Goal: Task Accomplishment & Management: Use online tool/utility

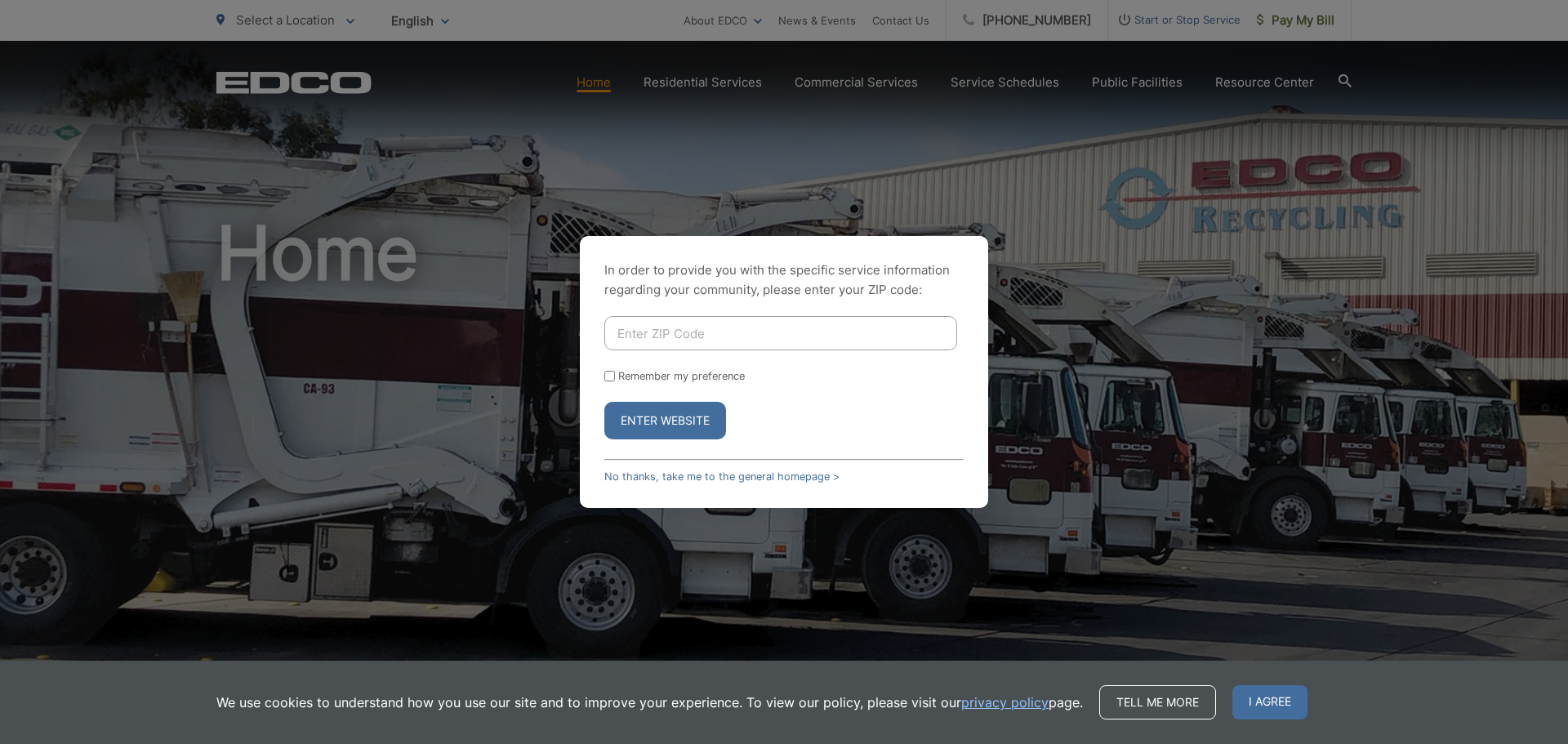
click at [698, 333] on input "Enter ZIP Code" at bounding box center [781, 333] width 352 height 35
click at [690, 472] on link "No thanks, take me to the general homepage >" at bounding box center [722, 476] width 235 height 12
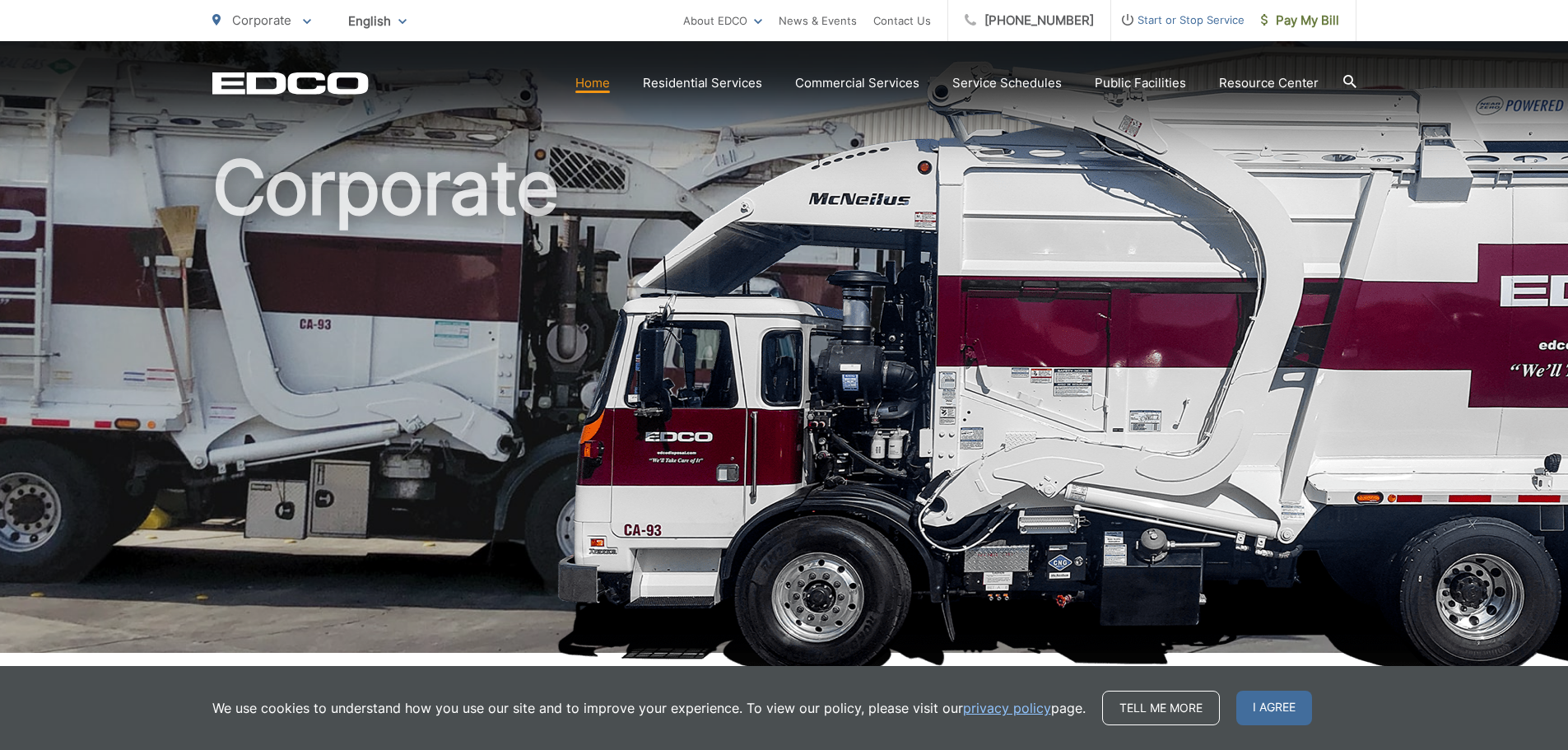
scroll to position [412, 0]
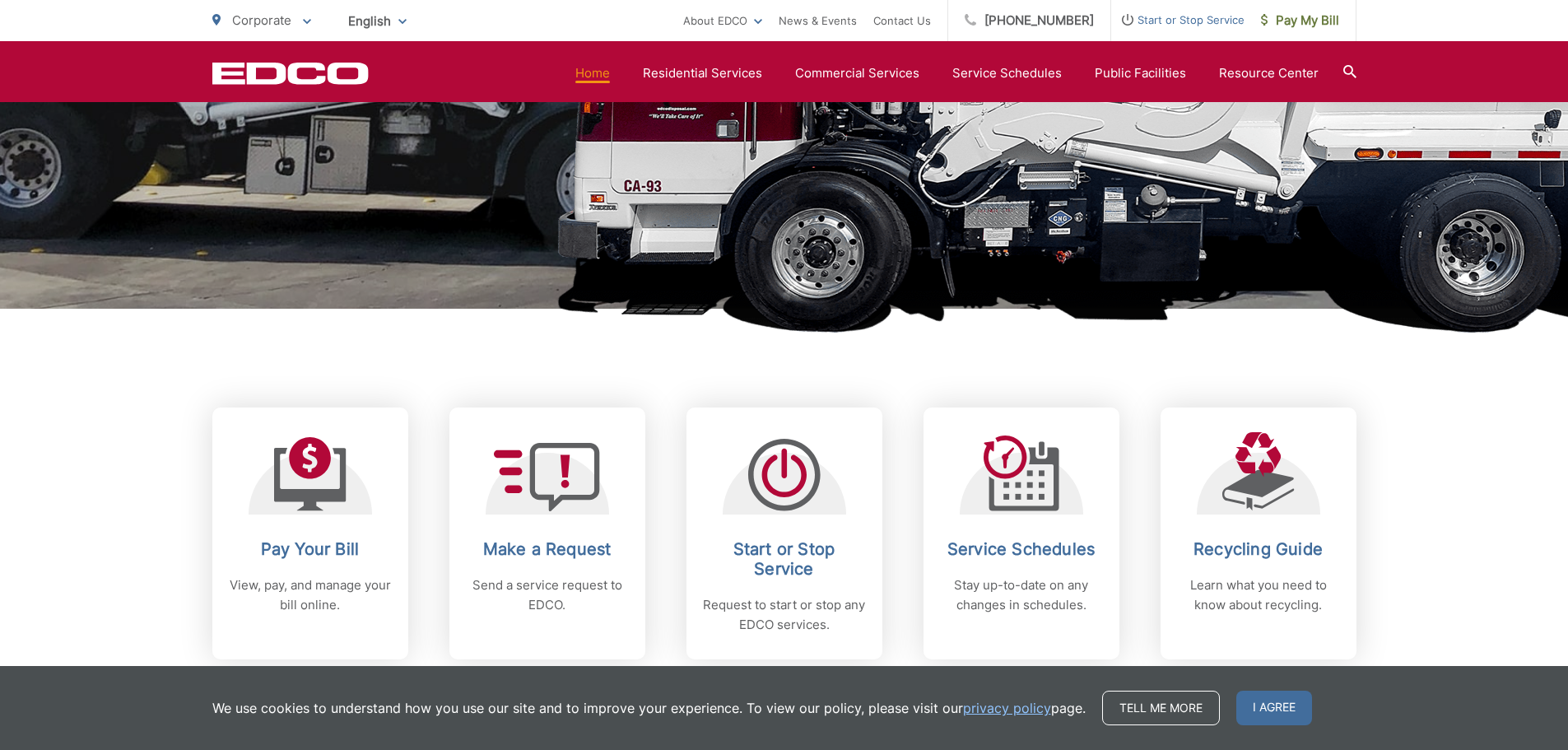
click at [344, 592] on p "View, pay, and manage your bill online." at bounding box center [310, 595] width 162 height 40
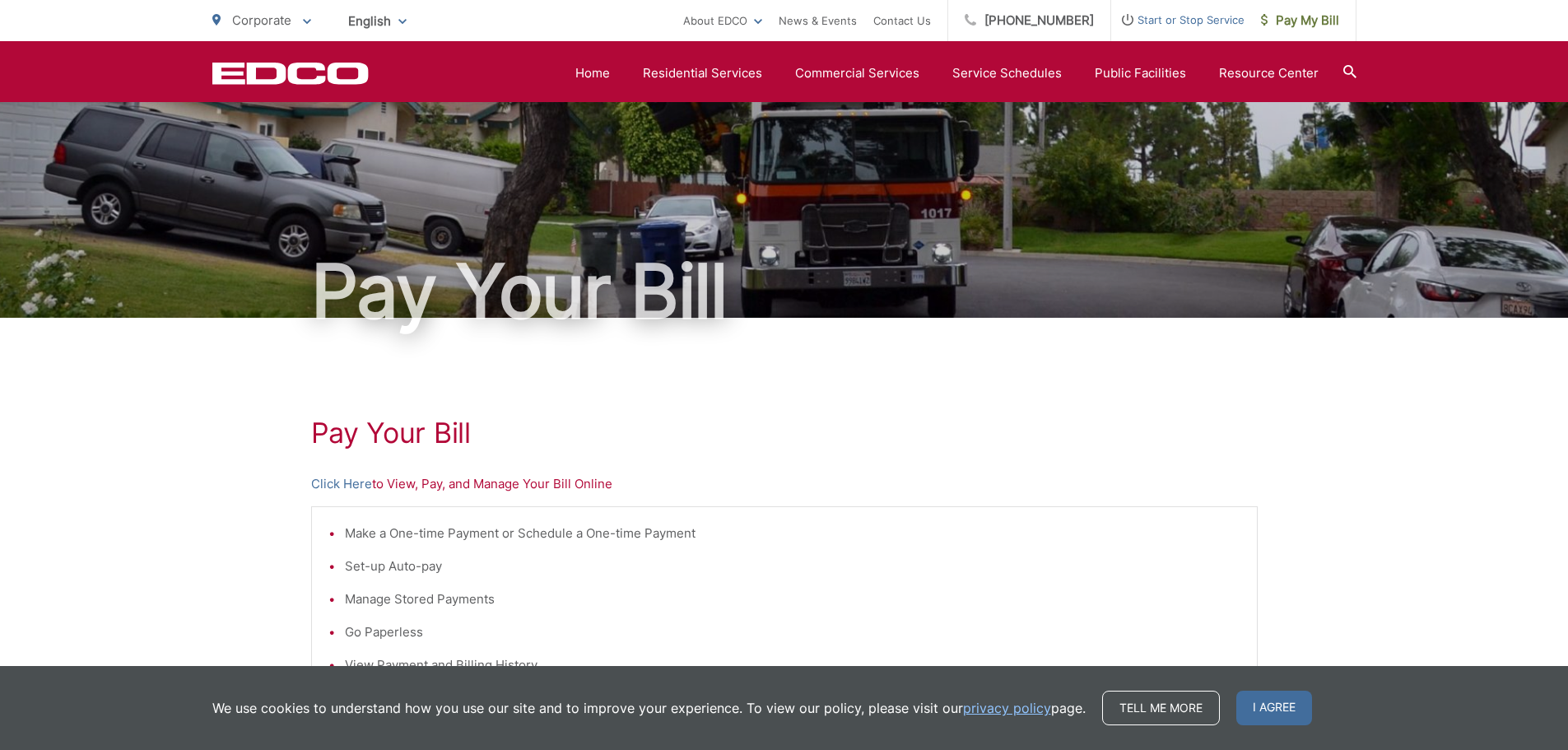
scroll to position [9, 0]
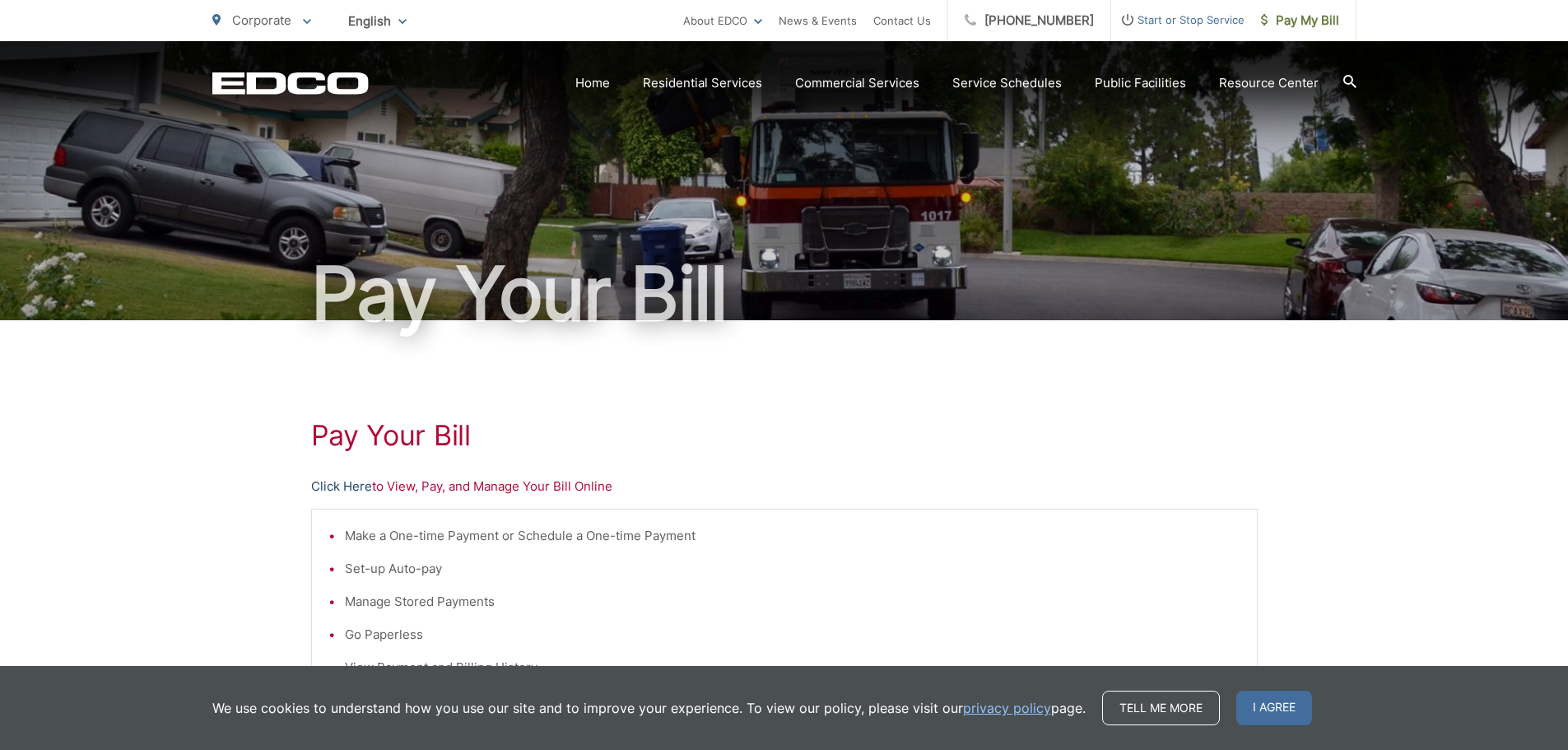
click at [360, 486] on link "Click Here" at bounding box center [341, 486] width 60 height 20
